Goal: Answer question/provide support: Share knowledge or assist other users

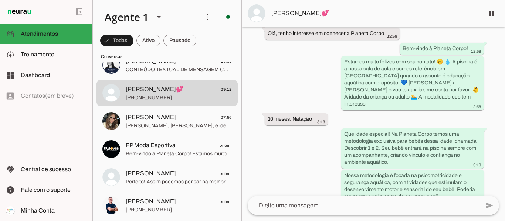
scroll to position [74, 0]
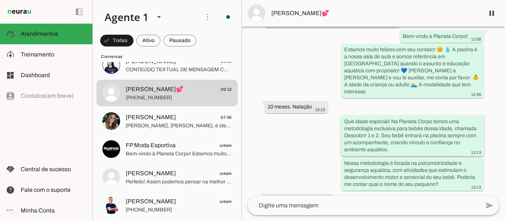
drag, startPoint x: 390, startPoint y: 113, endPoint x: 391, endPoint y: 143, distance: 30.0
click at [391, 143] on div "Que idade especial! Na Planeta Corpo temos uma metodologia exclusiva para bebês…" at bounding box center [412, 136] width 137 height 37
drag, startPoint x: 343, startPoint y: 153, endPoint x: 449, endPoint y: 168, distance: 107.5
click at [451, 169] on div "Nossa metodologia é focada na psicomotricidade e segurança aquática, com ativid…" at bounding box center [412, 175] width 137 height 30
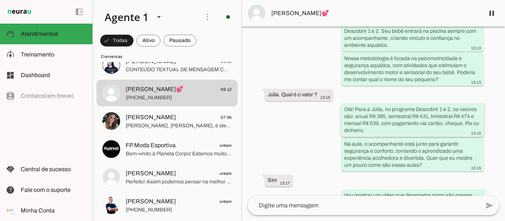
scroll to position [185, 0]
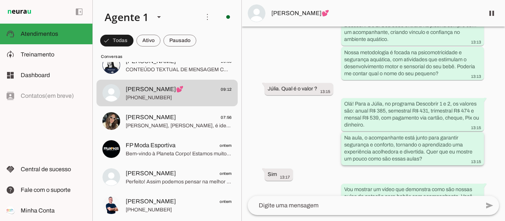
drag, startPoint x: 344, startPoint y: 129, endPoint x: 422, endPoint y: 142, distance: 79.5
click at [0, 0] on slot "Na aula, o acompanhante está junto para garantir segurança e conforto, tornando…" at bounding box center [0, 0] width 0 height 0
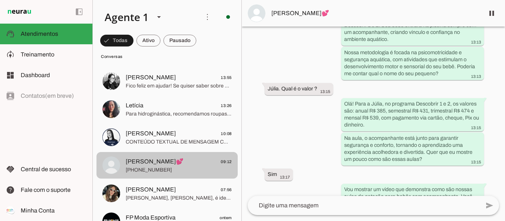
scroll to position [0, 0]
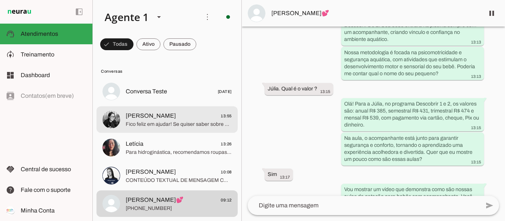
click at [166, 128] on span "Fico feliz em ajudar! Se quiser saber sobre nossas modalidades para crianças, h…" at bounding box center [179, 124] width 106 height 7
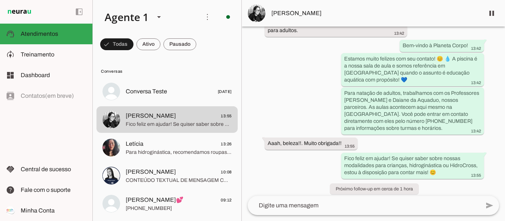
scroll to position [62, 0]
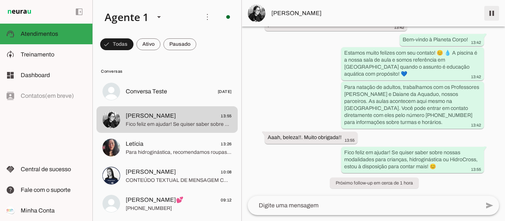
click at [493, 13] on span at bounding box center [492, 13] width 18 height 18
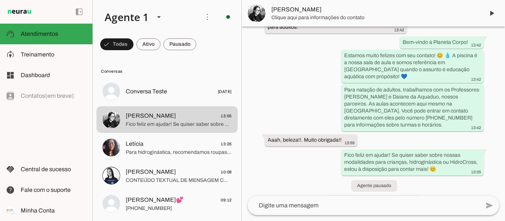
scroll to position [93, 0]
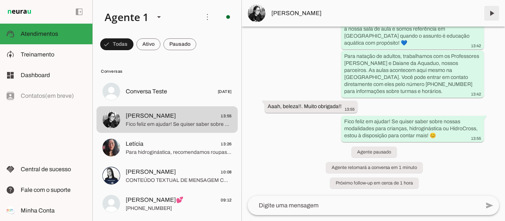
click at [496, 7] on span at bounding box center [492, 13] width 18 height 18
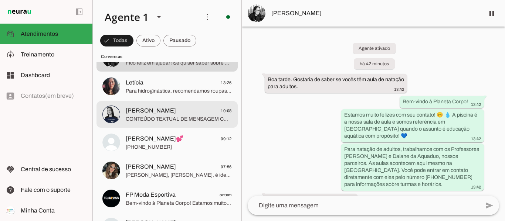
scroll to position [74, 0]
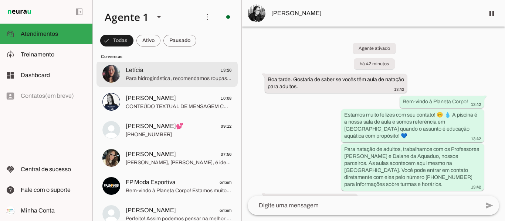
click at [155, 31] on md-item "Letícia 13:26 Para hidroginástica, recomendamos roupas confortáveis adequadas p…" at bounding box center [166, 17] width 141 height 27
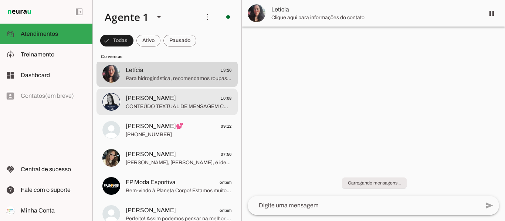
click at [165, 109] on span "CONTEÚDO TEXTUAL DE MENSAGEM COM IMAGEM (URL [URL][DOMAIN_NAME]) : *WhatsApp Bu…" at bounding box center [179, 106] width 106 height 7
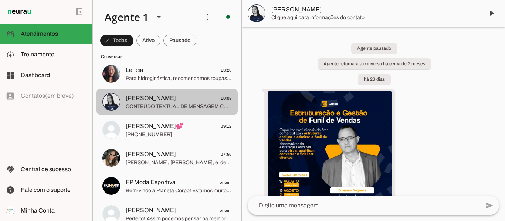
scroll to position [556, 0]
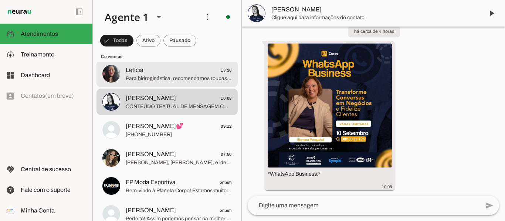
click at [164, 75] on span "Para hidroginástica, recomendamos roupas confortáveis adequadas para atividades…" at bounding box center [179, 78] width 106 height 7
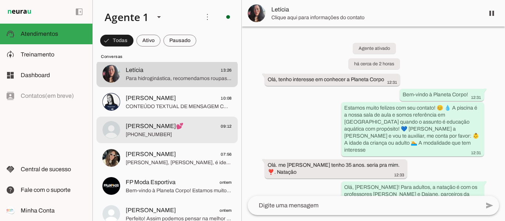
click at [159, 138] on span "[PHONE_NUMBER]" at bounding box center [179, 134] width 106 height 7
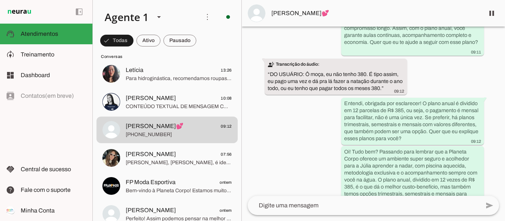
scroll to position [1126, 0]
